Goal: Find contact information: Find contact information

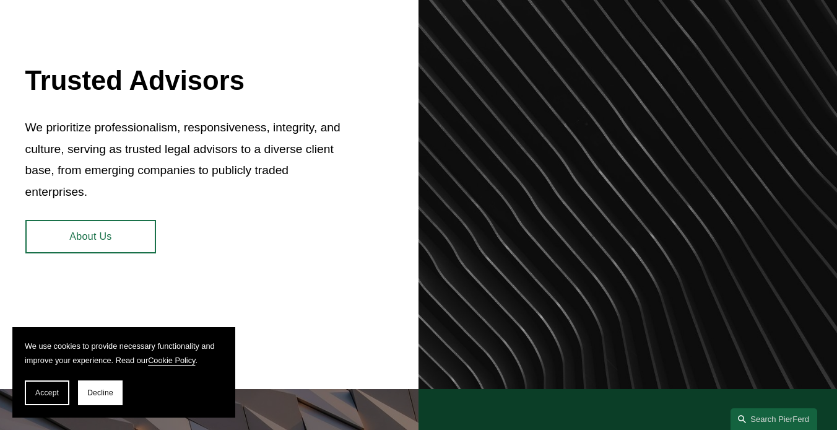
scroll to position [492, 0]
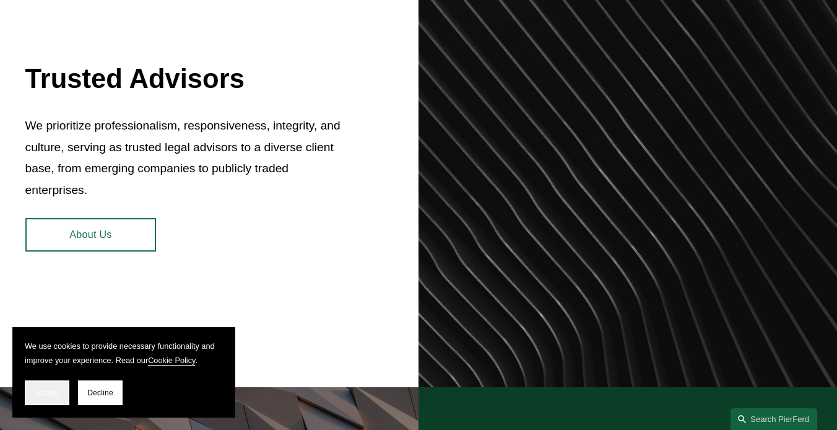
click at [53, 396] on span "Accept" at bounding box center [47, 392] width 24 height 9
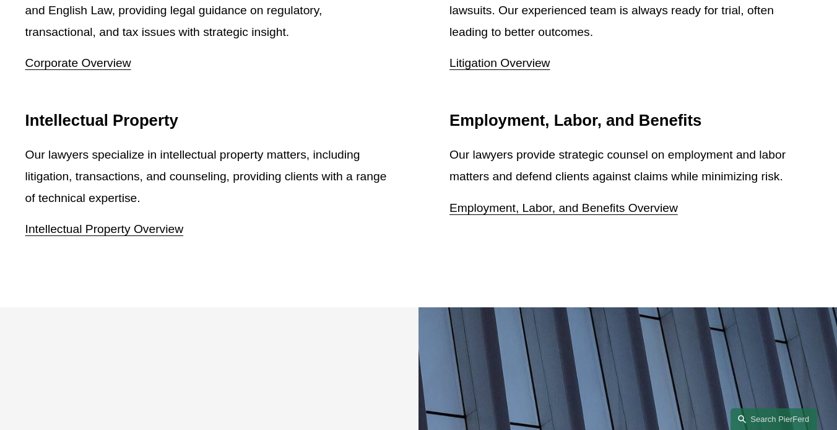
scroll to position [1607, 0]
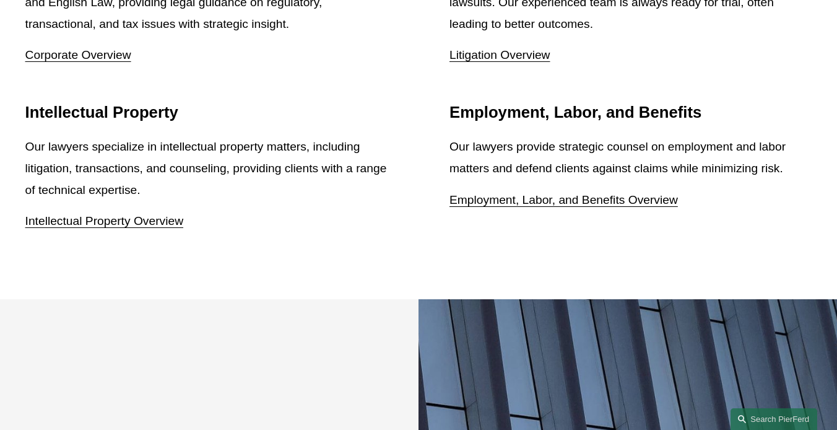
click at [572, 193] on link "Employment, Labor, and Benefits Overview" at bounding box center [564, 199] width 229 height 13
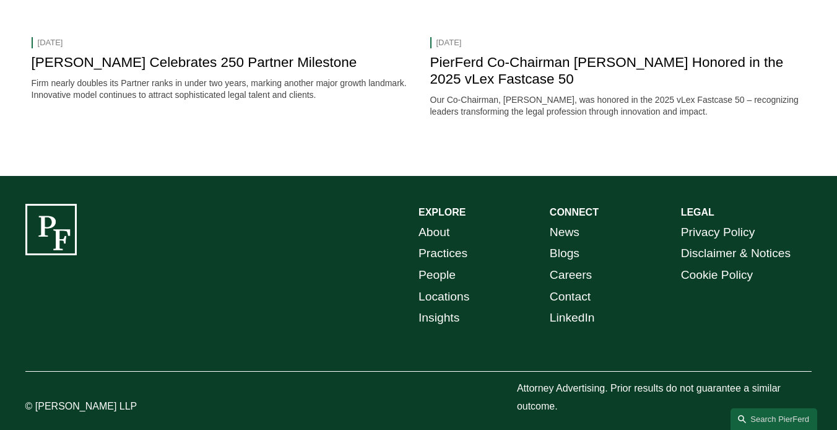
scroll to position [1775, 0]
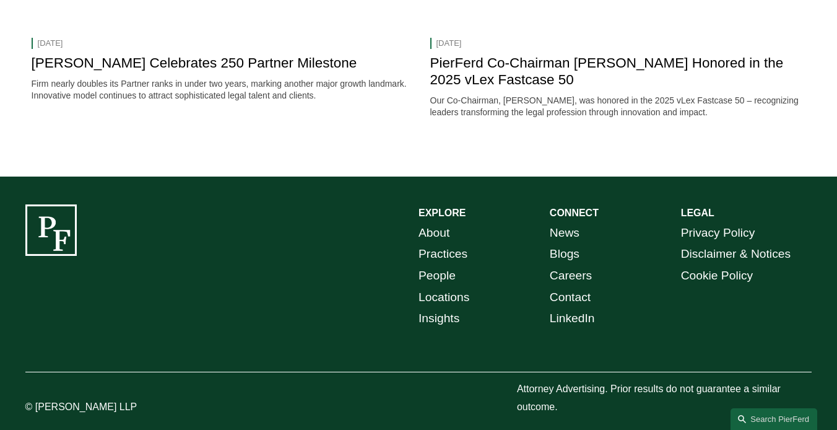
click at [443, 287] on link "Locations" at bounding box center [444, 298] width 51 height 22
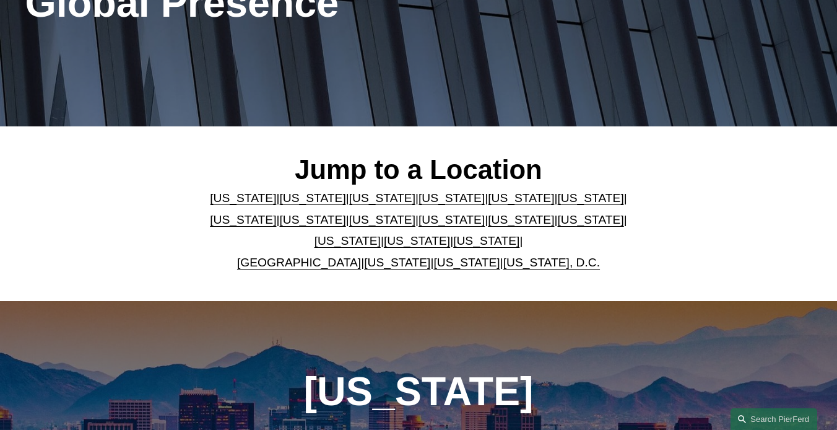
scroll to position [205, 0]
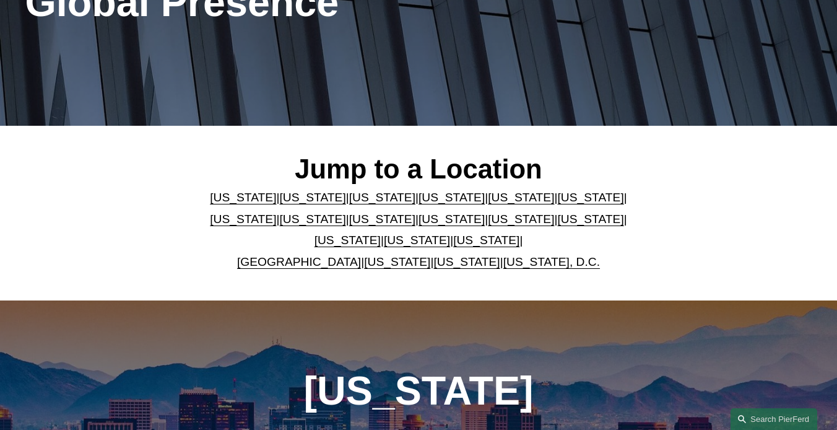
click at [558, 222] on link "North Carolina" at bounding box center [591, 218] width 66 height 13
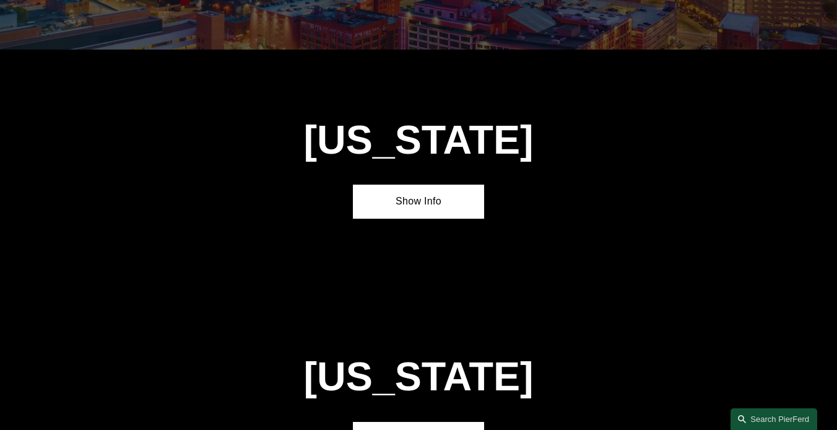
scroll to position [3109, 0]
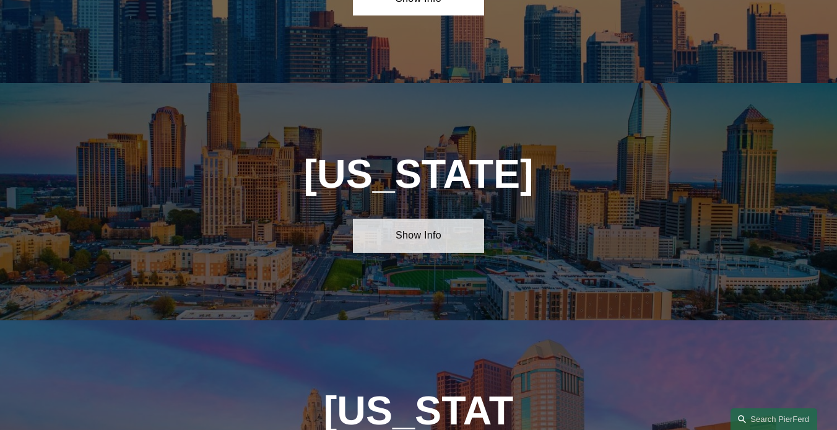
click at [417, 219] on link "Show Info" at bounding box center [418, 236] width 131 height 34
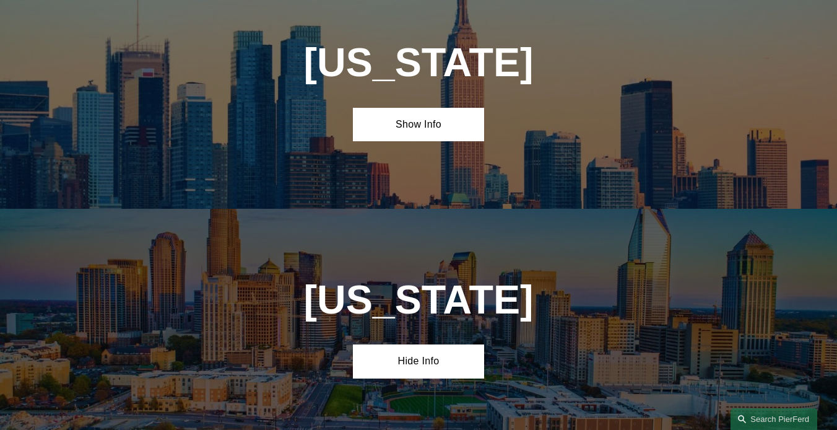
scroll to position [2985, 0]
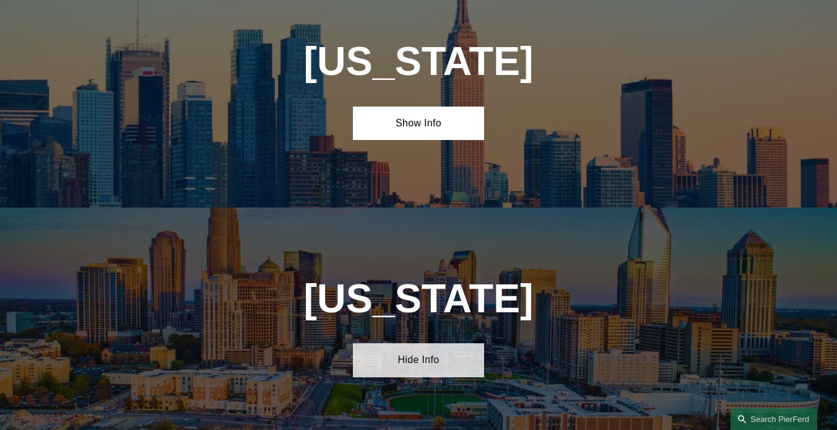
click at [436, 343] on link "Hide Info" at bounding box center [418, 360] width 131 height 34
